Goal: Information Seeking & Learning: Check status

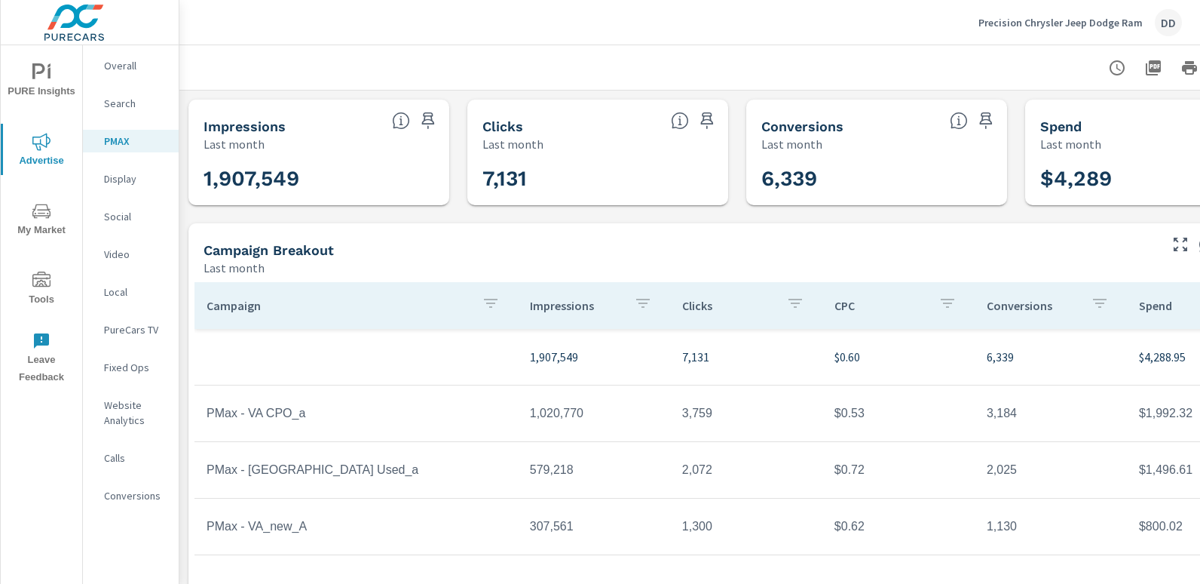
scroll to position [136, 0]
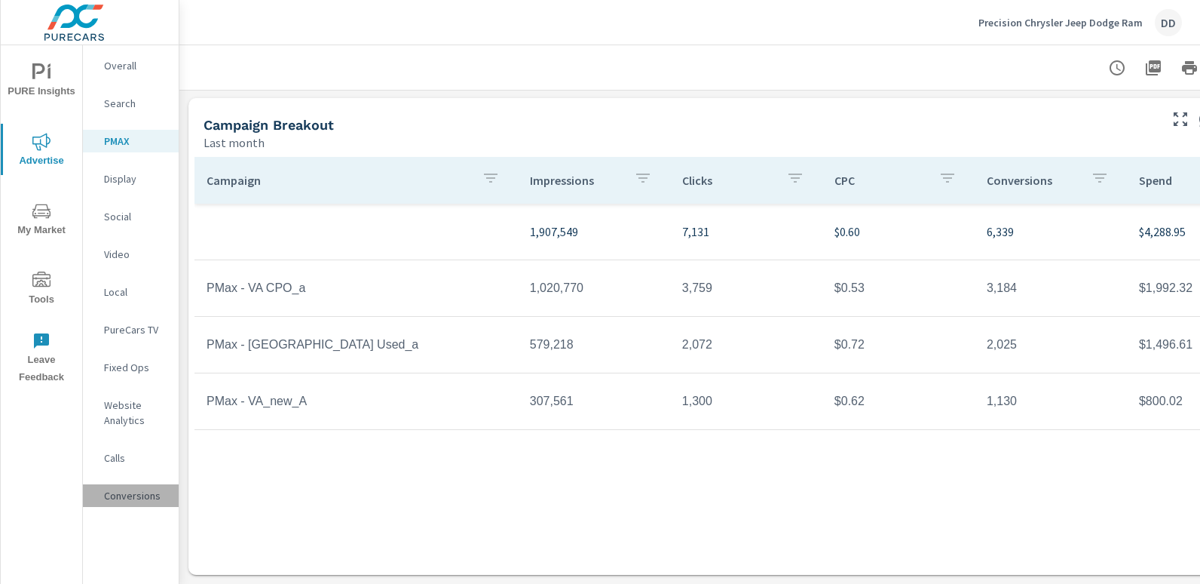
click at [131, 495] on p "Conversions" at bounding box center [135, 495] width 63 height 15
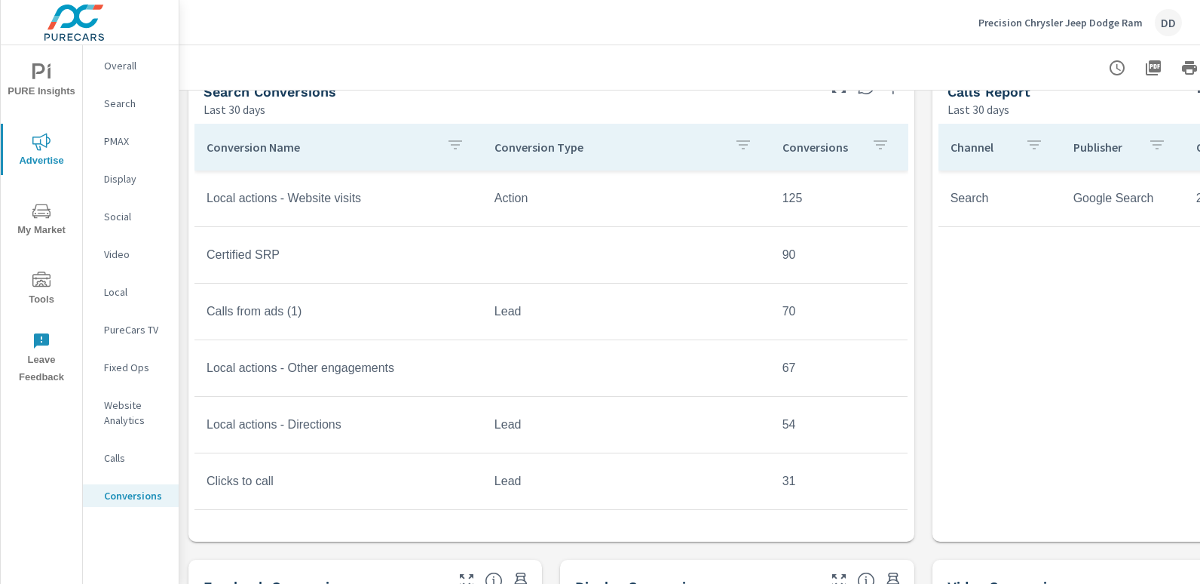
scroll to position [651, 0]
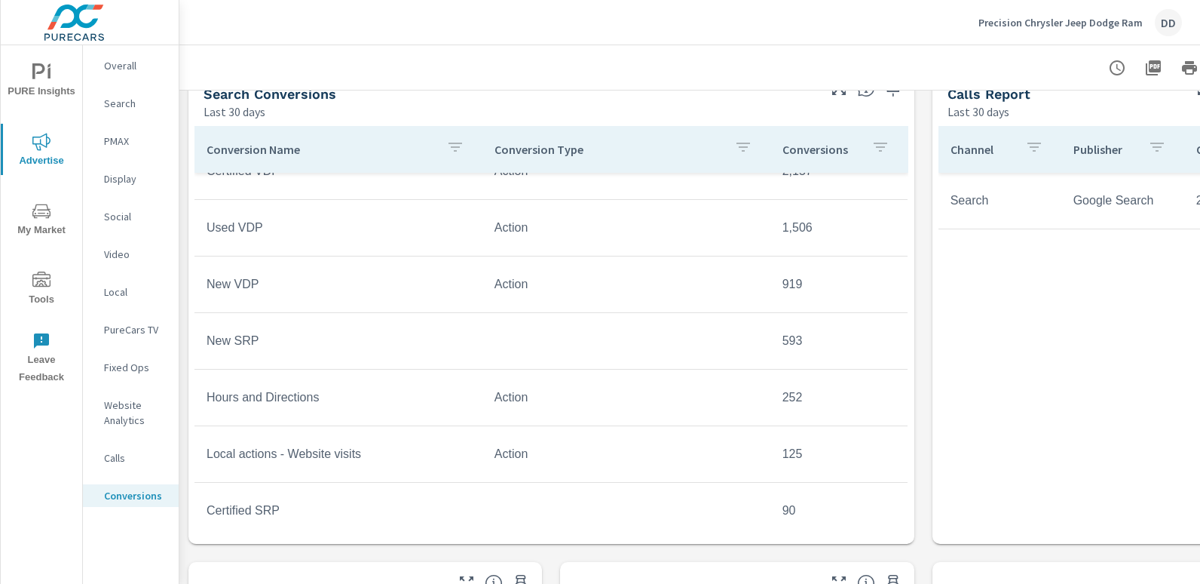
scroll to position [84, 0]
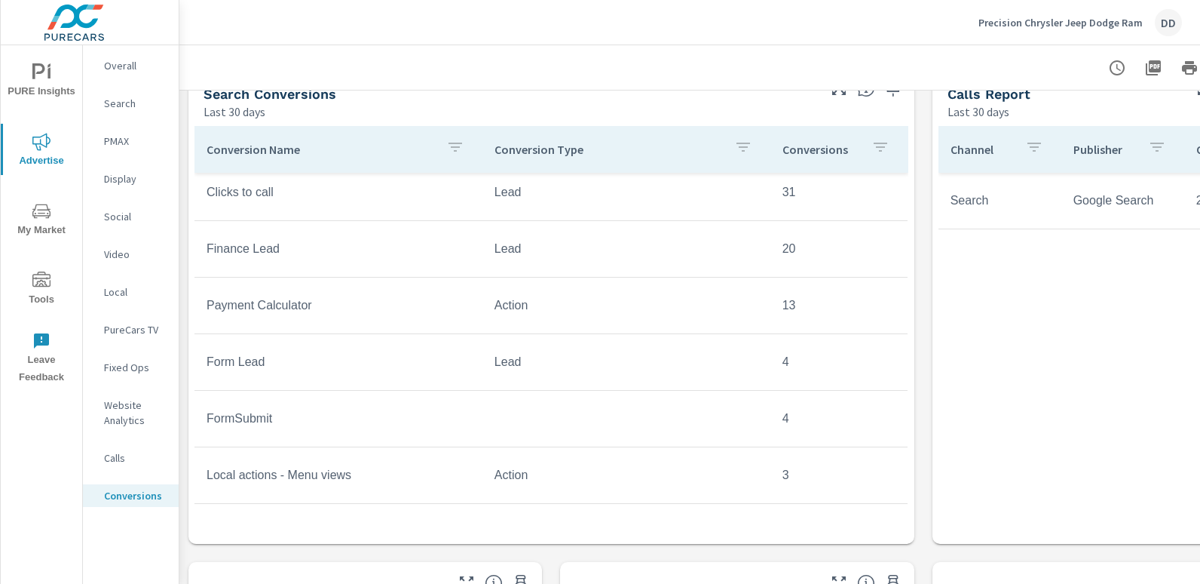
scroll to position [689, 0]
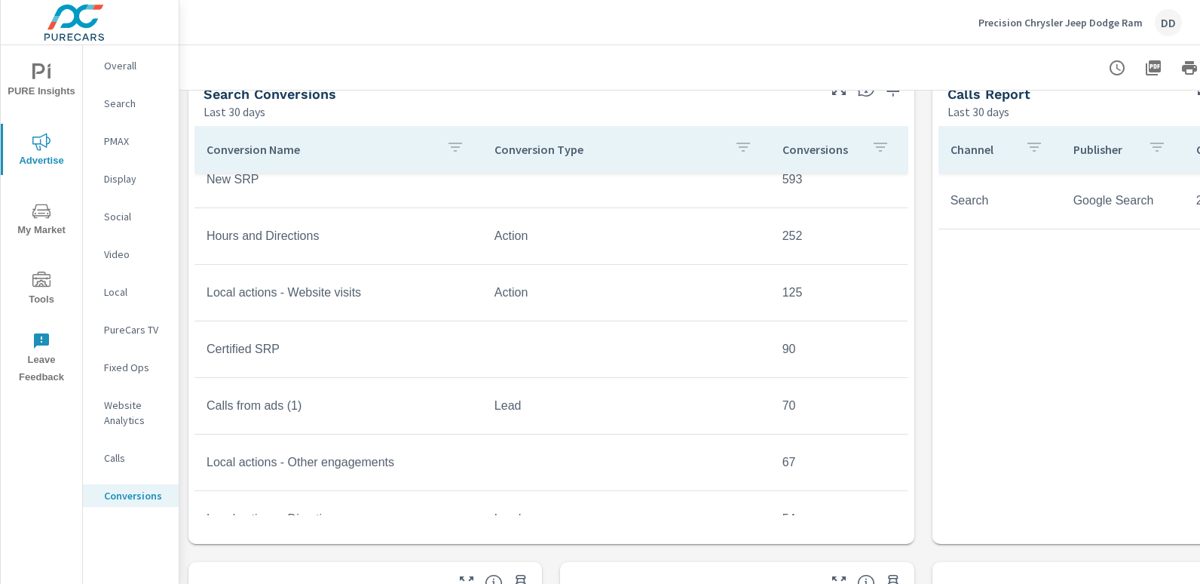
scroll to position [695, 0]
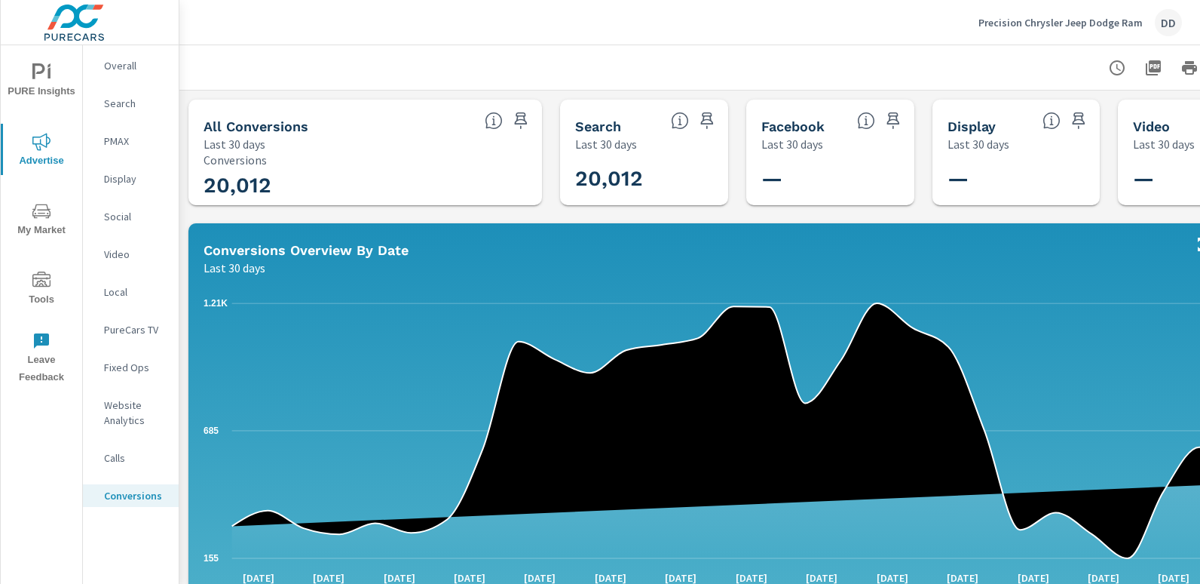
scroll to position [0, 106]
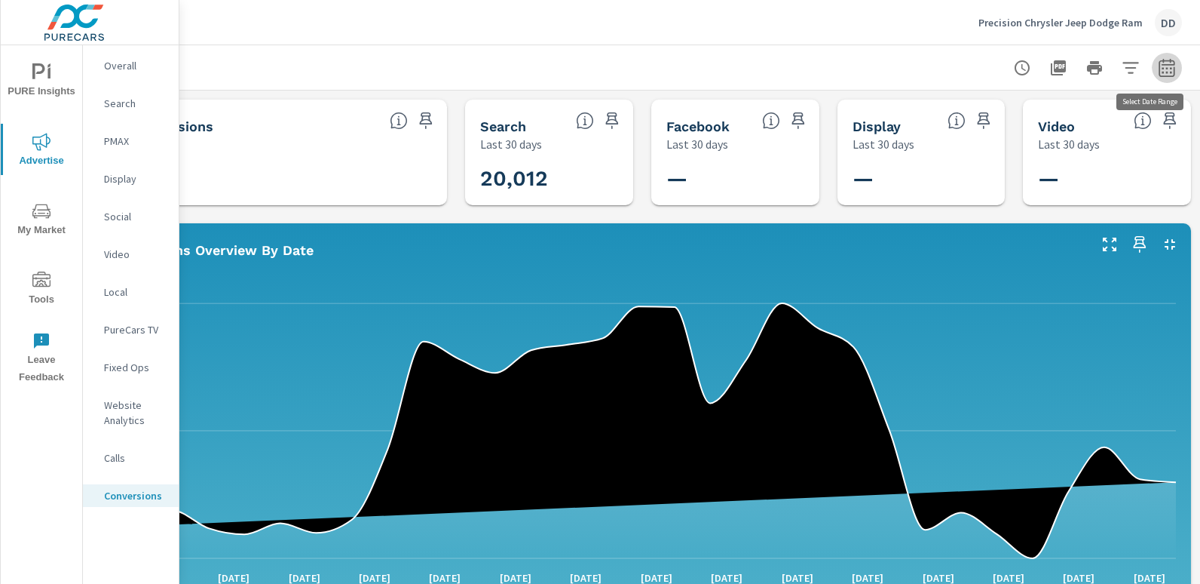
click at [1158, 74] on icon "button" at bounding box center [1167, 68] width 18 height 18
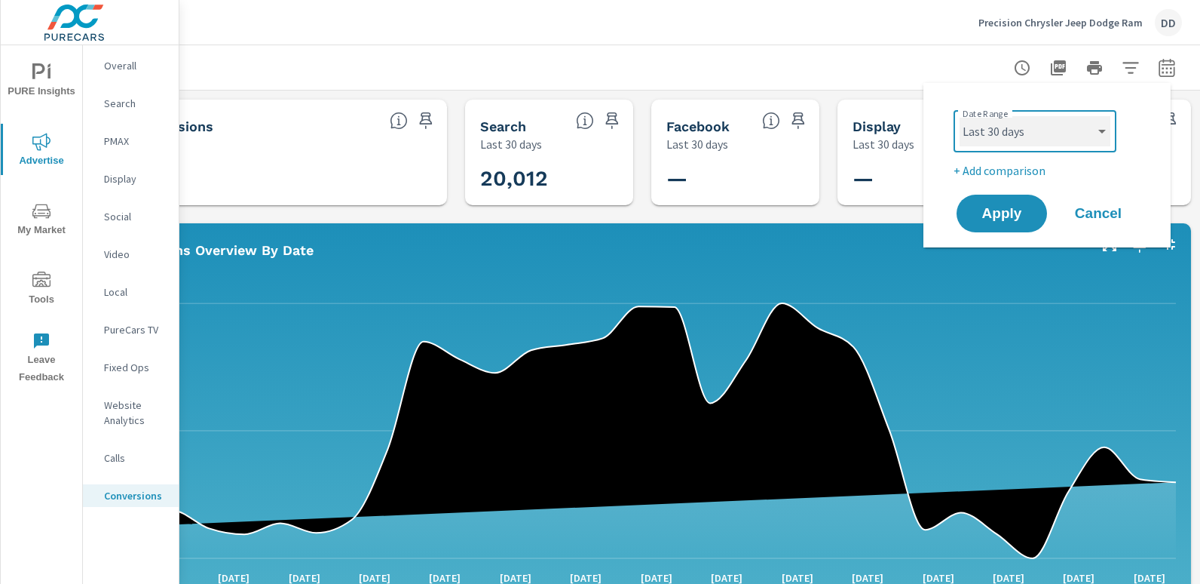
click at [994, 138] on select "Custom [DATE] Last week Last 7 days Last 14 days Last 30 days Last 45 days Last…" at bounding box center [1035, 131] width 151 height 30
click at [960, 116] on select "Custom [DATE] Last week Last 7 days Last 14 days Last 30 days Last 45 days Last…" at bounding box center [1035, 131] width 151 height 30
select select "Last month"
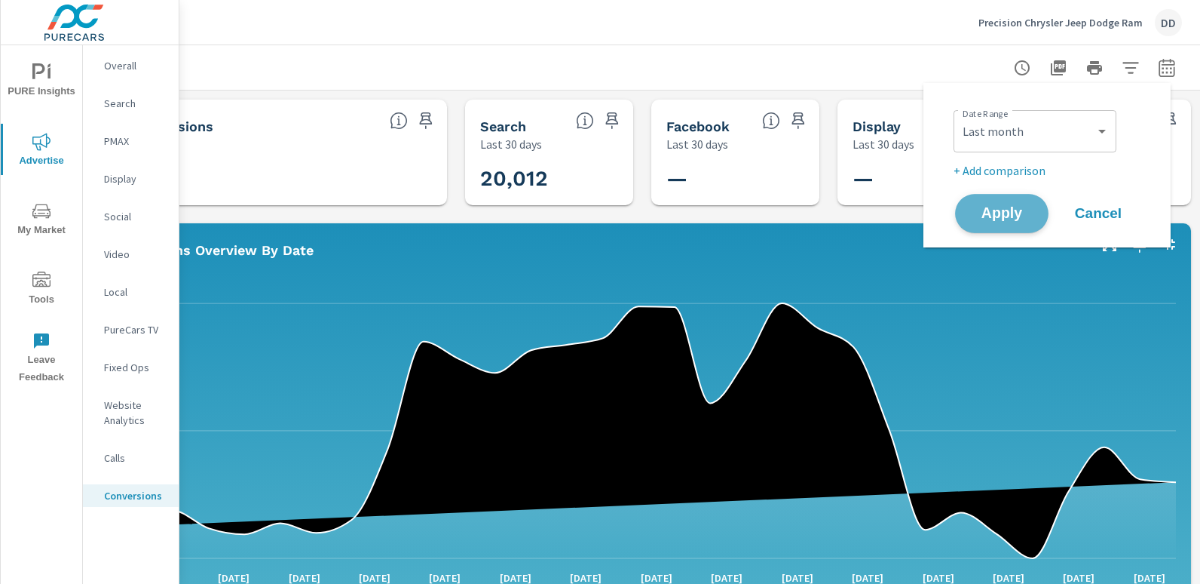
click at [995, 212] on span "Apply" at bounding box center [1002, 214] width 62 height 14
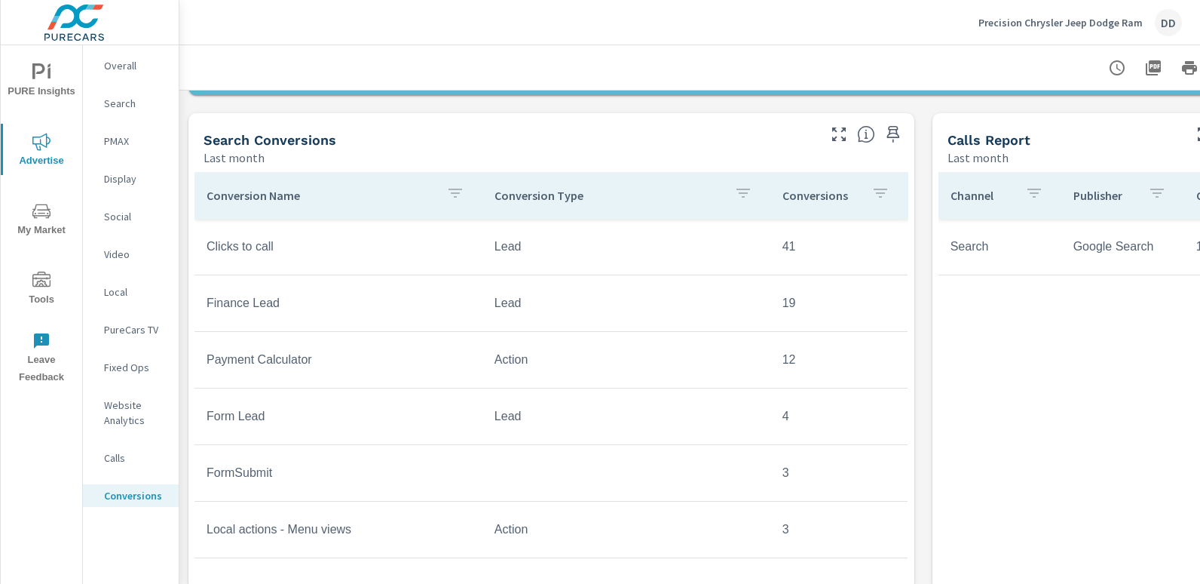
scroll to position [602, 0]
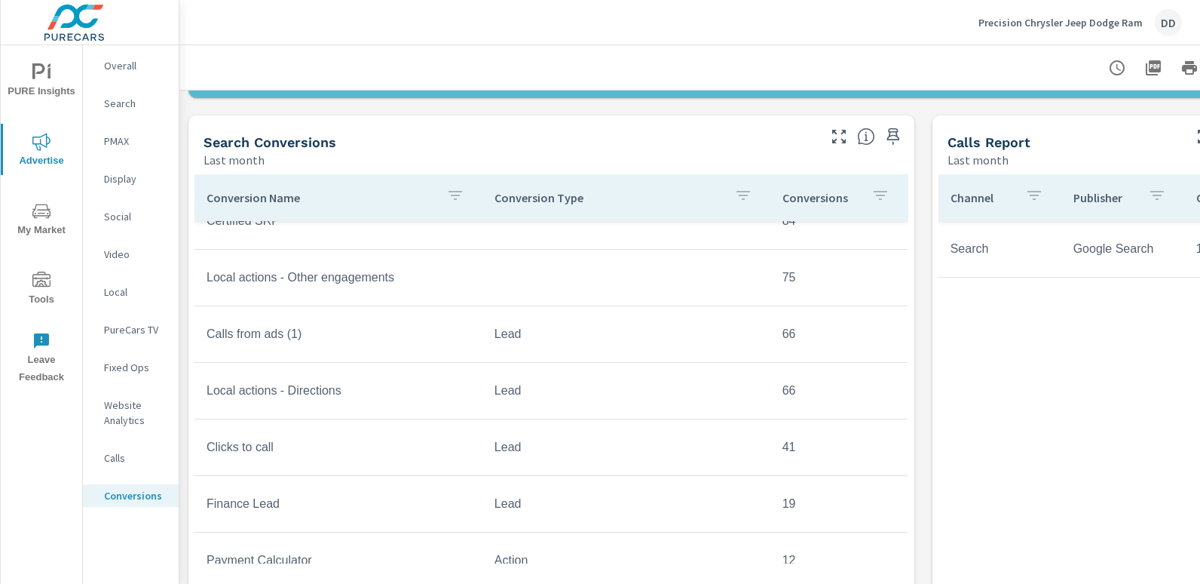
scroll to position [476, 0]
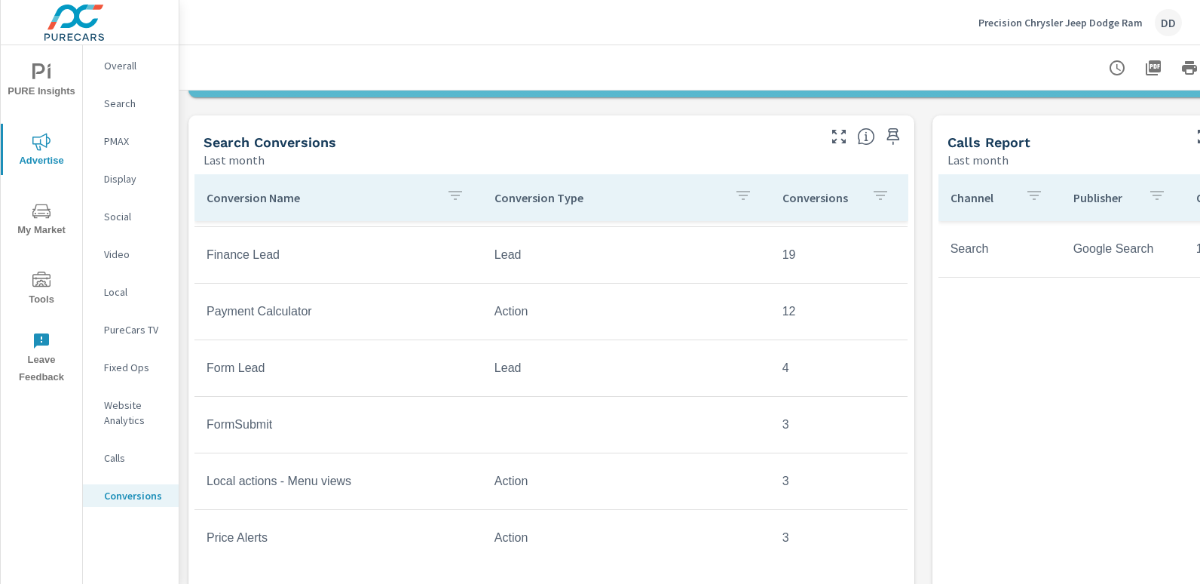
scroll to position [734, 0]
